Goal: Information Seeking & Learning: Learn about a topic

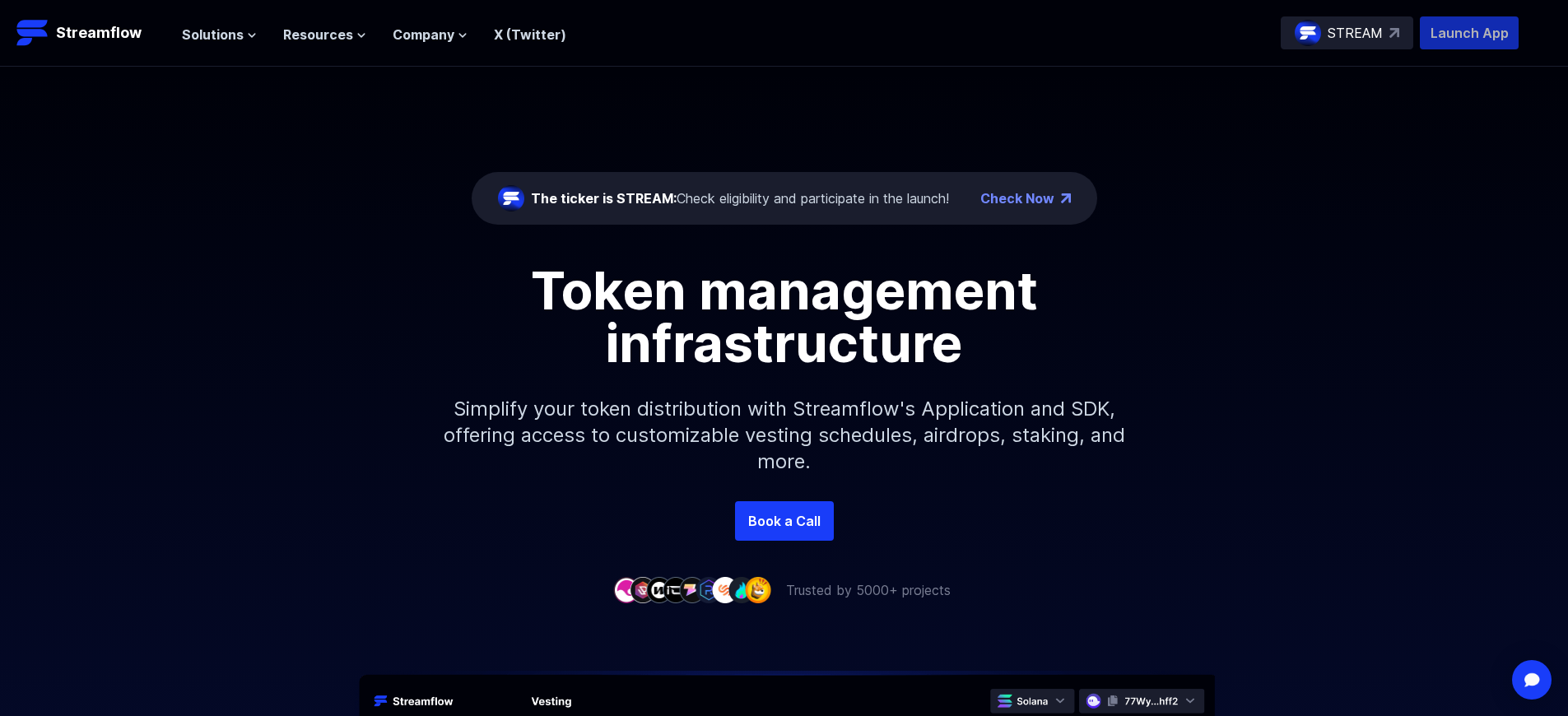
click at [1469, 33] on p "Launch App" at bounding box center [1469, 33] width 99 height 33
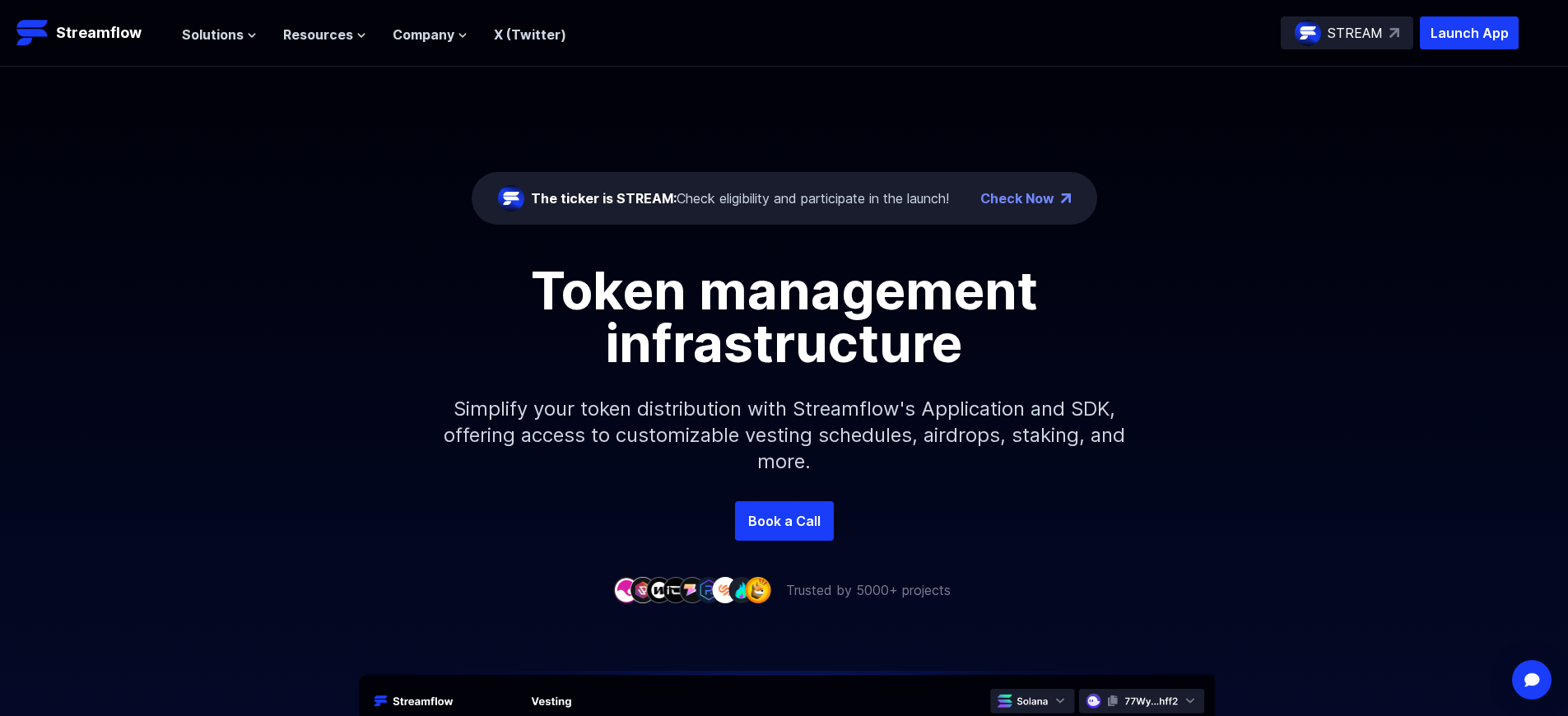
click at [1469, 33] on p "Launch App" at bounding box center [1469, 33] width 99 height 33
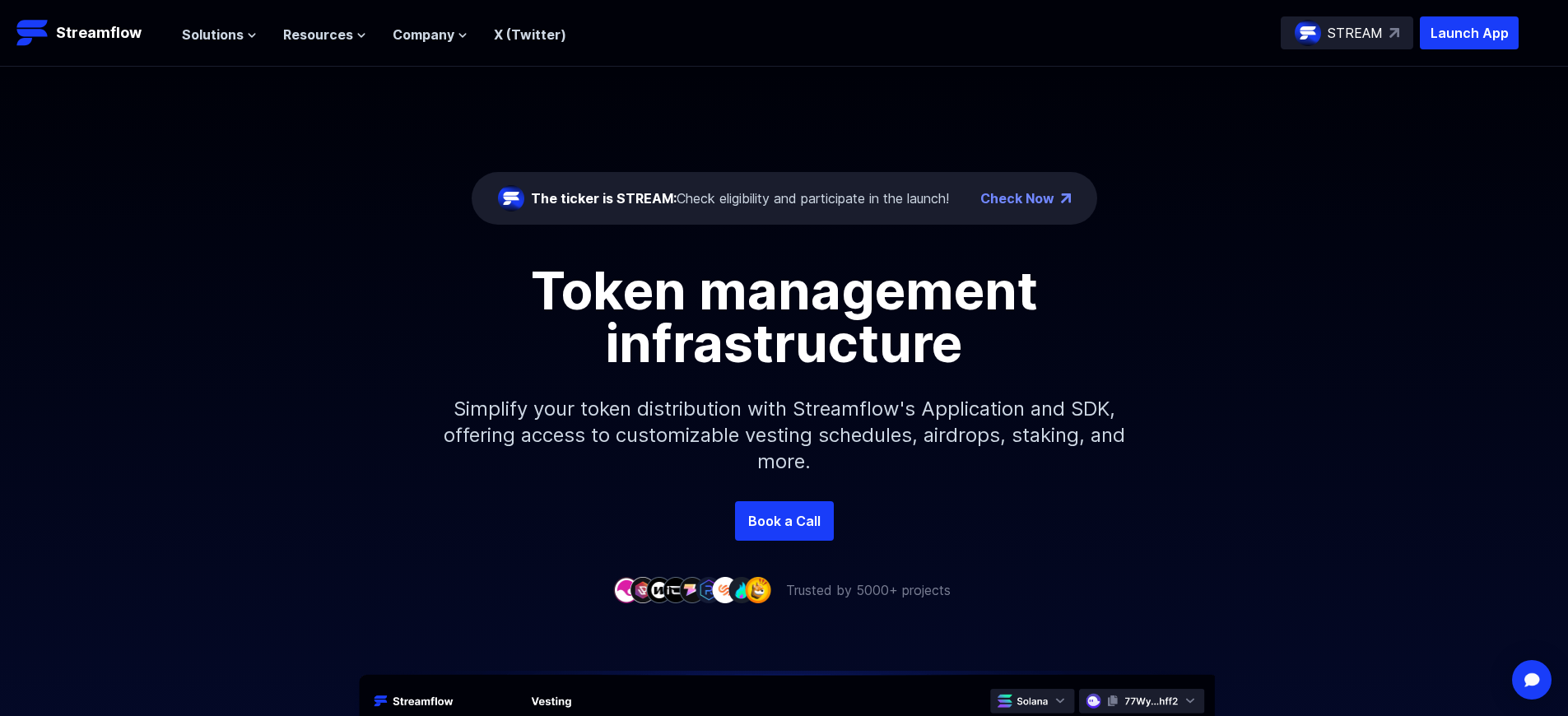
click at [1469, 33] on p "Launch App" at bounding box center [1469, 33] width 99 height 33
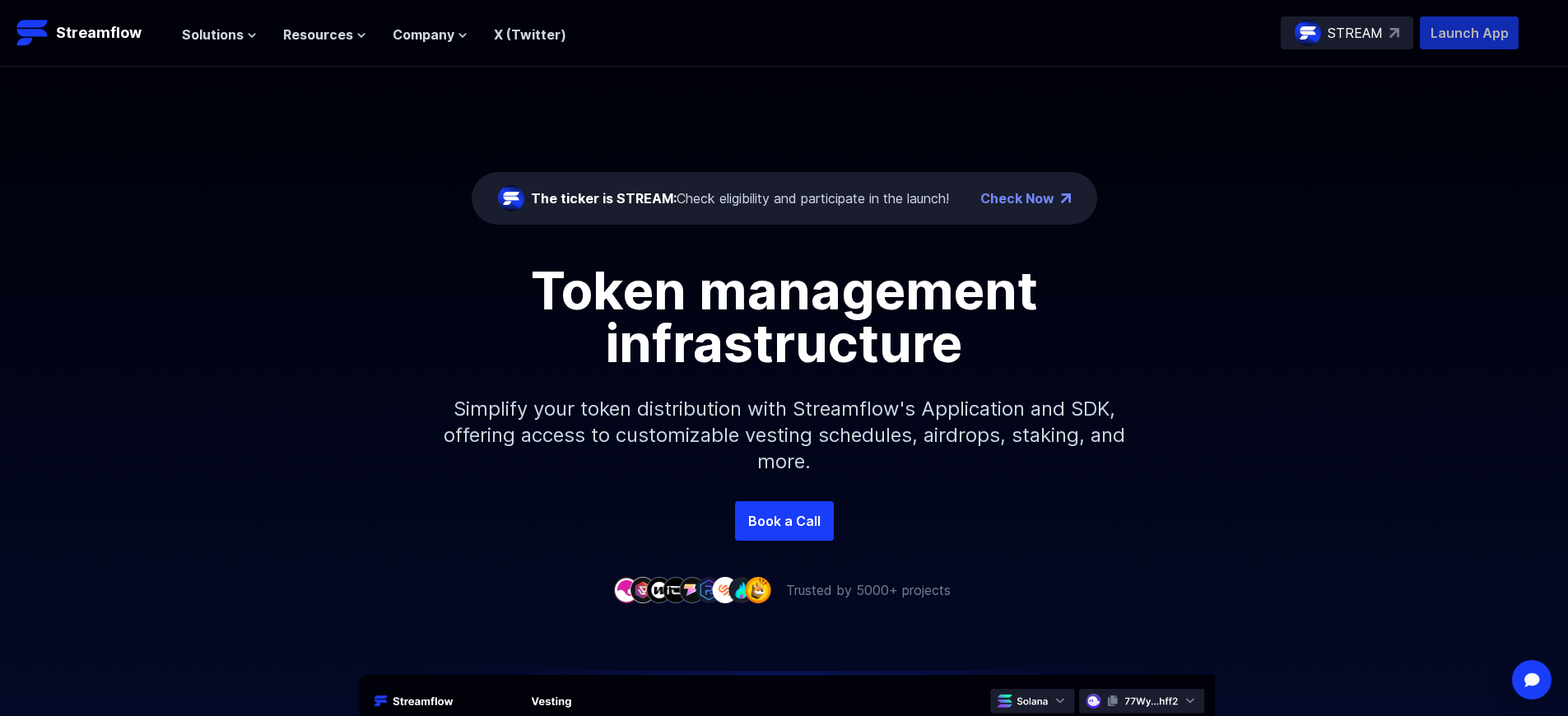
click at [1469, 33] on p "Launch App" at bounding box center [1469, 33] width 99 height 33
